Goal: Task Accomplishment & Management: Complete application form

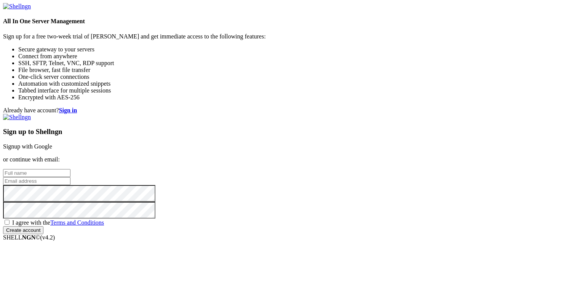
click at [70, 169] on input "text" at bounding box center [36, 173] width 67 height 8
click at [474, 137] on div "Already have account? Sign in Sign up to Shellngn Signup with Google or continu…" at bounding box center [291, 170] width 576 height 127
click at [70, 169] on input "text" at bounding box center [36, 173] width 67 height 8
type input "f"
type input "O"
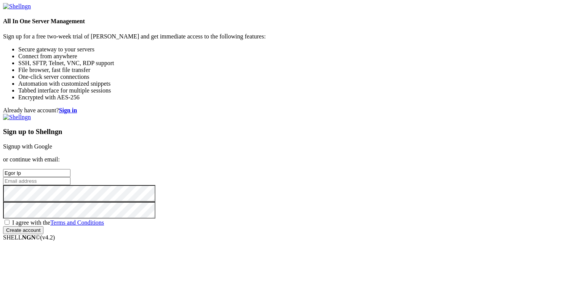
type input "Egor Ip"
click at [70, 177] on input "email" at bounding box center [36, 181] width 67 height 8
type input "[EMAIL_ADDRESS][DOMAIN_NAME]"
click at [3, 226] on input "Create account" at bounding box center [23, 230] width 40 height 8
click at [104, 219] on span "I agree with the Terms and Conditions" at bounding box center [58, 222] width 92 height 6
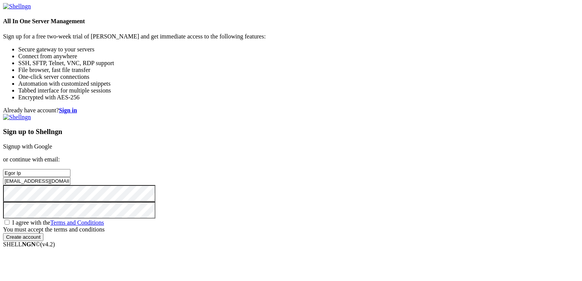
click at [10, 220] on input "I agree with the Terms and Conditions" at bounding box center [7, 222] width 5 height 5
checkbox input "true"
click at [43, 234] on input "Create account" at bounding box center [23, 230] width 40 height 8
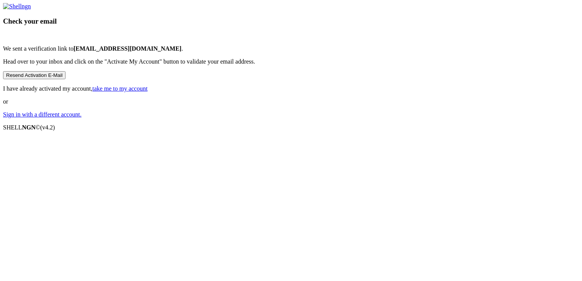
click at [66, 79] on button "Resend Activation E-Mail" at bounding box center [34, 75] width 62 height 8
